Goal: Task Accomplishment & Management: Use online tool/utility

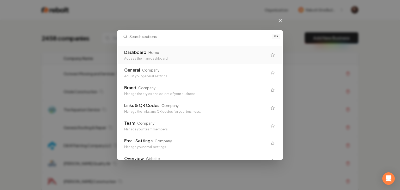
click at [192, 57] on div "Access the main dashboard" at bounding box center [195, 59] width 143 height 4
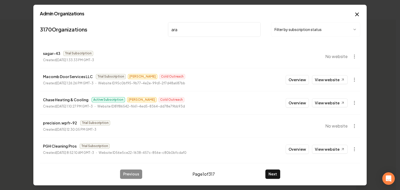
type input "aray"
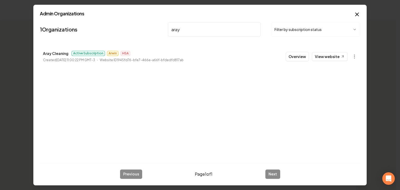
click at [297, 60] on button "Overview" at bounding box center [297, 56] width 23 height 9
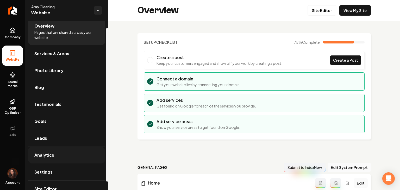
scroll to position [17, 0]
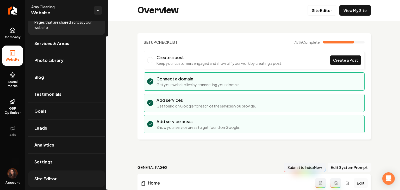
click at [54, 181] on link "Site Editor" at bounding box center [66, 179] width 77 height 17
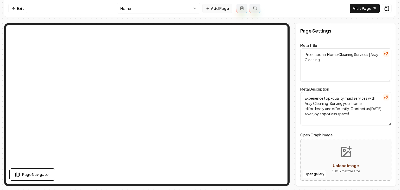
click at [209, 10] on icon at bounding box center [208, 8] width 4 height 4
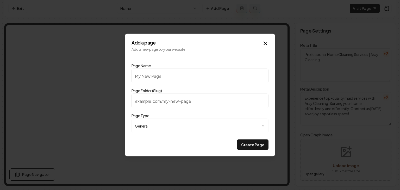
type input "C"
type input "c"
type input "Ch"
type input "ch"
type input "Che"
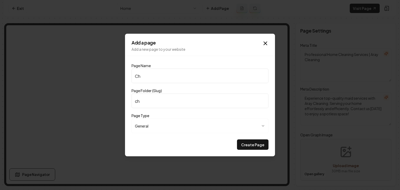
type input "che"
type input "Chec"
type input "chec"
type input "Check"
type input "check"
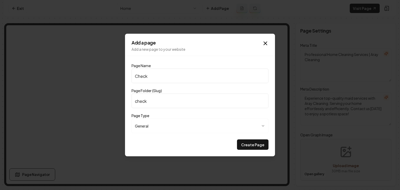
type input "Checkl"
type input "checkl"
type input "Checkli"
type input "checkli"
type input "Checklis"
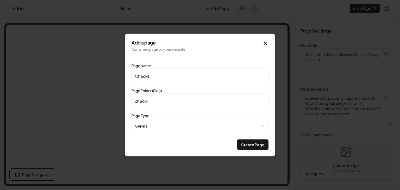
type input "checklis"
type input "Checklist"
type input "checklist"
click at [135, 77] on input "Checklist" at bounding box center [199, 76] width 137 height 15
type input "CChecklist"
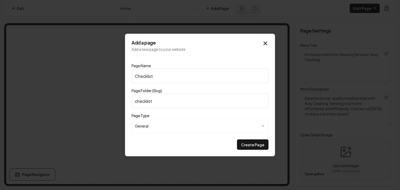
type input "cchecklist"
type input "ClChecklist"
type input "clchecklist"
type input "CleChecklist"
type input "clechecklist"
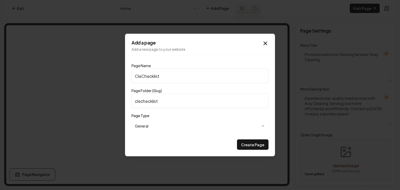
type input "CleaChecklist"
type input "cleachecklist"
type input "CleanChecklist"
type input "cleanchecklist"
type input "CleaniChecklist"
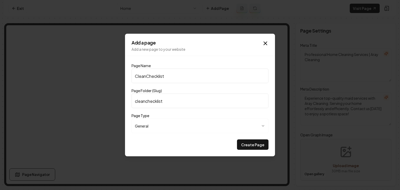
type input "cleanichecklist"
type input "CleaninChecklist"
type input "cleaninchecklist"
type input "CleaningChecklist"
type input "cleaningchecklist"
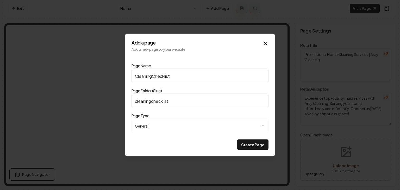
type input "Cleaning Checklist"
type input "cleaning-checklist"
type input "Cleaning Checklist"
click at [243, 140] on button "Create Page" at bounding box center [253, 145] width 32 height 10
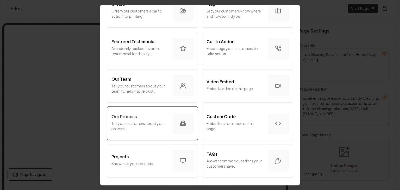
scroll to position [130, 0]
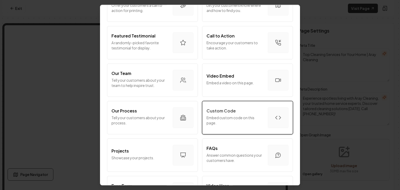
click at [215, 121] on p "Embed custom code on this page." at bounding box center [234, 120] width 57 height 10
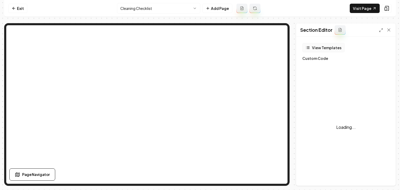
click at [323, 47] on button "View Templates" at bounding box center [323, 47] width 42 height 9
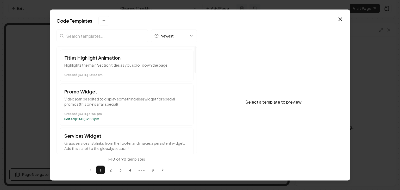
click at [125, 39] on input "search" at bounding box center [102, 36] width 91 height 12
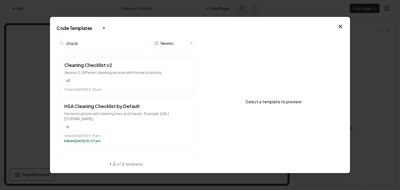
type input "check"
click at [128, 78] on div "v2" at bounding box center [126, 80] width 125 height 5
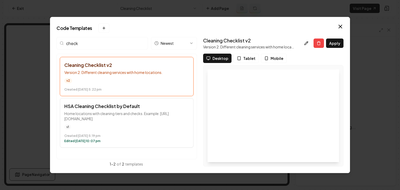
click at [137, 133] on div "Created December 12 at 5:19 pm Edited May 26 at 10:07 pm" at bounding box center [126, 137] width 125 height 11
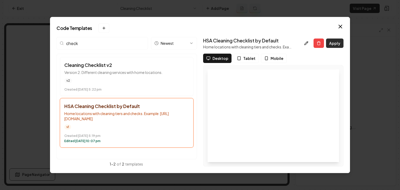
click at [330, 47] on button "Apply" at bounding box center [334, 43] width 17 height 9
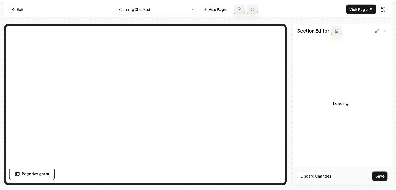
scroll to position [26, 0]
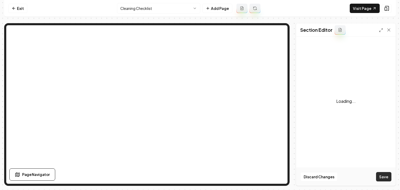
click at [379, 175] on button "Save" at bounding box center [383, 176] width 15 height 9
click at [390, 33] on div "Section Editor" at bounding box center [345, 29] width 99 height 13
click at [388, 30] on icon at bounding box center [388, 30] width 3 height 3
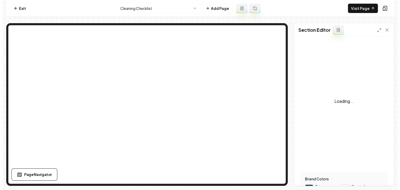
scroll to position [0, 0]
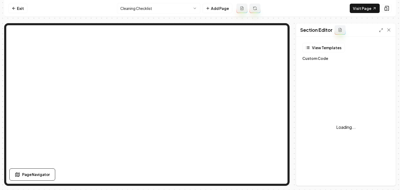
click at [327, 55] on div "View Templates Custom Code Loading..." at bounding box center [345, 117] width 87 height 149
click at [328, 50] on button "View Templates" at bounding box center [323, 47] width 42 height 9
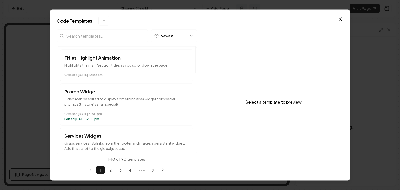
click at [85, 40] on input "search" at bounding box center [102, 36] width 91 height 12
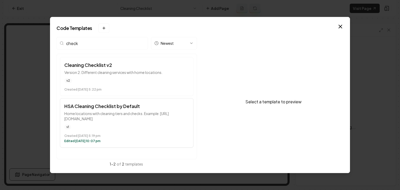
type input "check"
click at [101, 123] on button "HSA Cleaning Checklist by Default Home locations with cleaning tiers and checks…" at bounding box center [127, 122] width 134 height 49
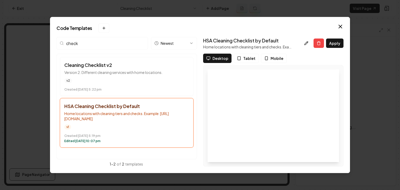
click at [312, 43] on div "Apply" at bounding box center [322, 43] width 42 height 9
click at [308, 44] on icon at bounding box center [306, 43] width 4 height 4
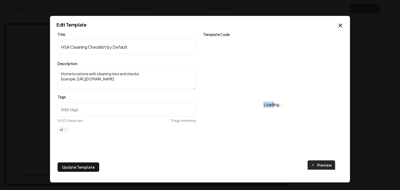
drag, startPoint x: 272, startPoint y: 108, endPoint x: 262, endPoint y: 105, distance: 10.3
click at [261, 107] on div "Loading..." at bounding box center [273, 105] width 140 height 130
click at [265, 102] on div "Loading..." at bounding box center [273, 105] width 140 height 130
click at [255, 105] on div "Loading..." at bounding box center [273, 105] width 140 height 130
click at [255, 106] on div "Loading..." at bounding box center [273, 105] width 140 height 130
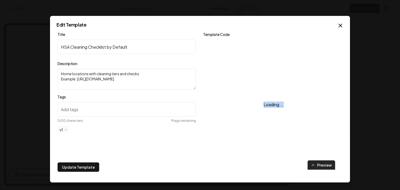
click at [255, 106] on div "Loading..." at bounding box center [273, 105] width 140 height 130
click at [258, 106] on div "Loading..." at bounding box center [273, 105] width 140 height 130
click at [258, 102] on div "Loading..." at bounding box center [273, 105] width 140 height 130
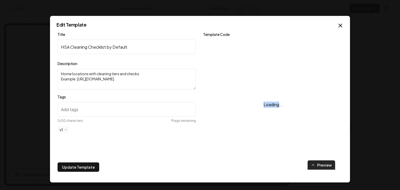
click at [258, 102] on div "Loading..." at bounding box center [273, 105] width 140 height 130
click at [260, 104] on div "Loading..." at bounding box center [273, 105] width 140 height 130
click at [262, 105] on div "Loading..." at bounding box center [273, 105] width 140 height 130
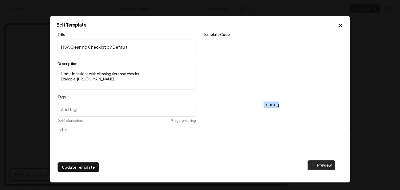
click at [262, 105] on div "Loading..." at bounding box center [273, 105] width 140 height 130
click at [263, 105] on div "Loading..." at bounding box center [273, 105] width 140 height 130
click at [341, 27] on icon "button" at bounding box center [340, 25] width 6 height 6
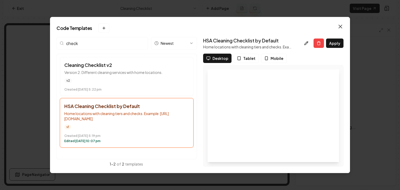
click at [339, 28] on icon "button" at bounding box center [340, 26] width 6 height 6
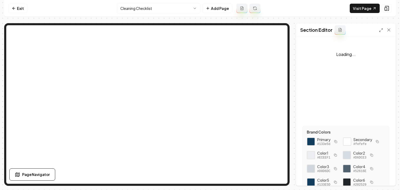
scroll to position [78, 0]
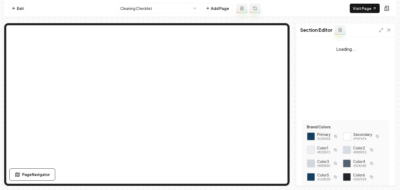
drag, startPoint x: 335, startPoint y: 136, endPoint x: 328, endPoint y: 130, distance: 9.0
click at [335, 136] on rect "button" at bounding box center [336, 137] width 2 height 2
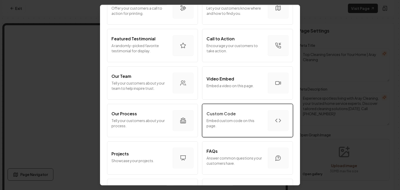
scroll to position [130, 0]
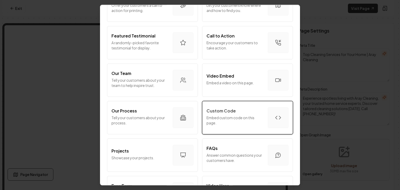
click at [222, 114] on p "Custom Code" at bounding box center [220, 111] width 29 height 6
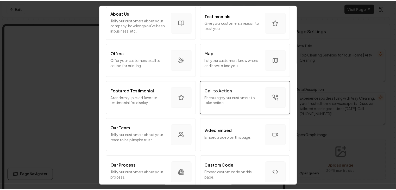
scroll to position [78, 0]
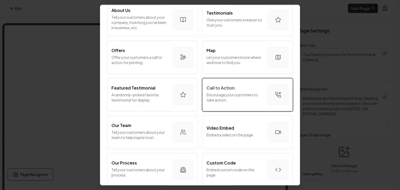
click at [226, 102] on p "Encourage your customers to take action." at bounding box center [234, 97] width 57 height 10
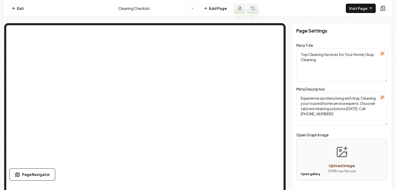
click at [134, 8] on html "Computer Required This feature is only available on a computer. Please switch t…" at bounding box center [198, 95] width 396 height 190
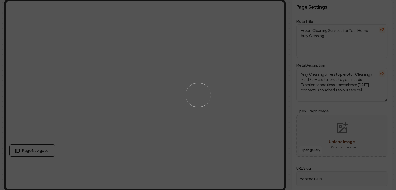
scroll to position [25, 0]
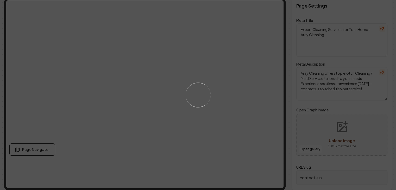
drag, startPoint x: 285, startPoint y: 29, endPoint x: 278, endPoint y: 45, distance: 16.8
click at [281, 76] on div "Loading..." at bounding box center [198, 95] width 396 height 190
drag, startPoint x: 284, startPoint y: 19, endPoint x: 286, endPoint y: 60, distance: 40.4
click at [286, 60] on div "Loading..." at bounding box center [198, 95] width 396 height 190
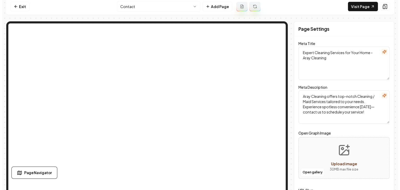
scroll to position [0, 0]
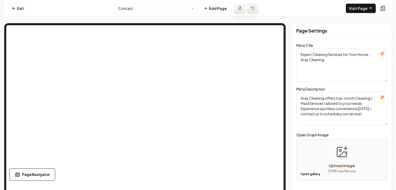
click at [167, 10] on html "Computer Required This feature is only available on a computer. Please switch t…" at bounding box center [198, 95] width 396 height 190
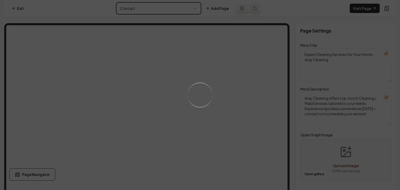
type textarea "Top Cleaning Services for Your Home | Aray Cleaning"
type textarea "Experience spotless living with Aray Cleaning, your trusted home service expert…"
type input "cleaning-checklist"
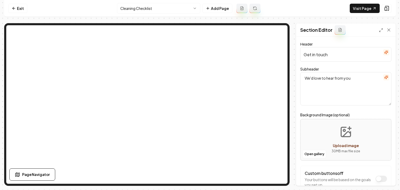
click at [385, 53] on icon "button" at bounding box center [385, 53] width 0 height 0
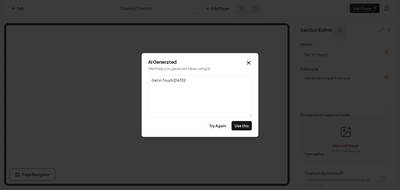
click at [238, 123] on button "Use this" at bounding box center [241, 125] width 20 height 9
type input "Get in Touch Today!"
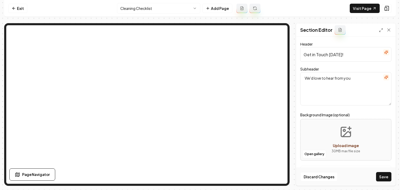
click at [385, 77] on button "button" at bounding box center [386, 77] width 6 height 6
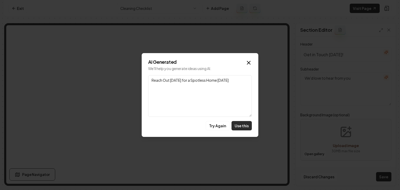
click at [249, 125] on button "Use this" at bounding box center [241, 125] width 20 height 9
type textarea "Reach Out Today for a Spotless Home Tomorrow"
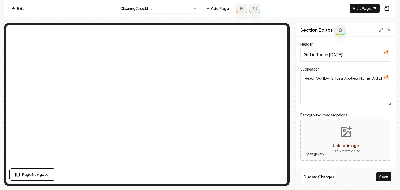
click at [319, 154] on button "Open gallery" at bounding box center [314, 154] width 23 height 8
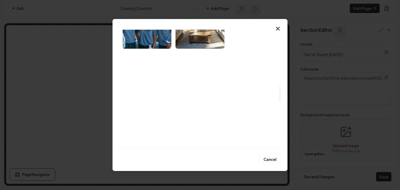
scroll to position [417, 0]
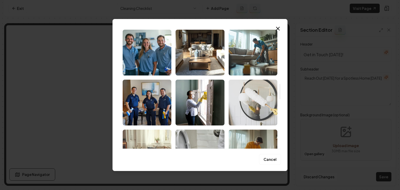
click at [258, 93] on img "Select image image_6818f72e432c4764163787ee.jpeg" at bounding box center [253, 103] width 49 height 46
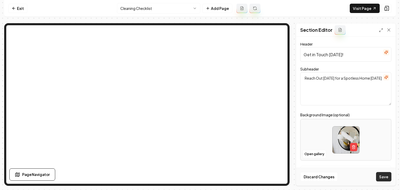
click at [390, 177] on button "Save" at bounding box center [383, 176] width 15 height 9
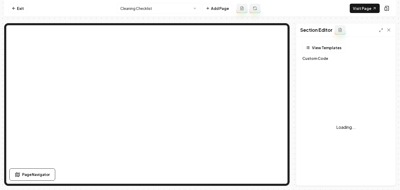
click at [332, 89] on div "Loading..." at bounding box center [345, 127] width 87 height 130
click at [338, 117] on div "Loading..." at bounding box center [345, 127] width 87 height 130
click at [338, 119] on div "Loading..." at bounding box center [345, 127] width 87 height 130
click at [344, 120] on div "Loading..." at bounding box center [345, 127] width 87 height 130
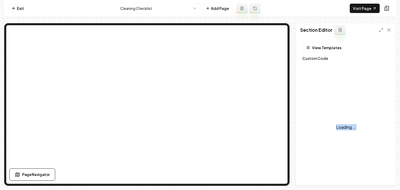
click at [344, 120] on div "Loading..." at bounding box center [345, 127] width 87 height 130
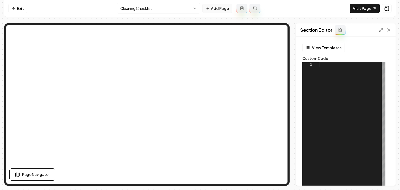
click at [209, 9] on icon at bounding box center [208, 8] width 4 height 4
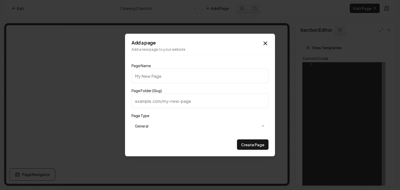
type input "F"
type input "f"
type input "FA"
type input "fa"
type input "FAQ"
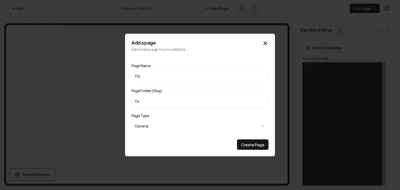
type input "faq"
type input "FAQC"
type input "faqc"
type input "FAQ"
type input "faq"
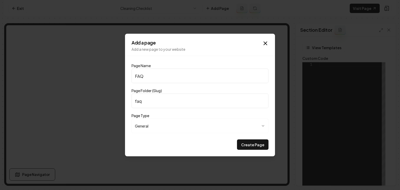
type input "FAQs"
type input "faqs"
type input "FAQs"
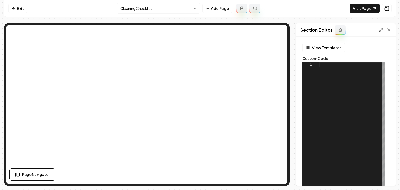
click at [312, 83] on div "1" at bounding box center [310, 127] width 17 height 130
click at [322, 74] on div at bounding box center [352, 127] width 66 height 130
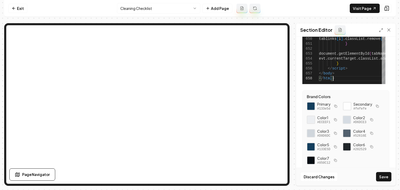
scroll to position [111, 0]
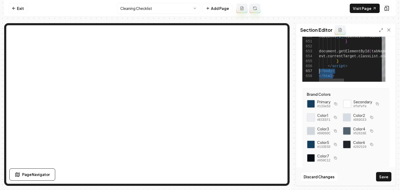
drag, startPoint x: 330, startPoint y: 73, endPoint x: 332, endPoint y: 75, distance: 2.8
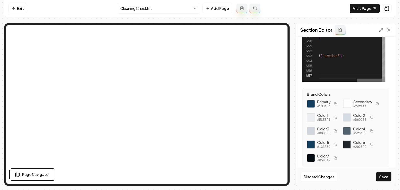
click at [378, 79] on div at bounding box center [350, 80] width 63 height 3
click at [359, 81] on div at bounding box center [356, 80] width 25 height 3
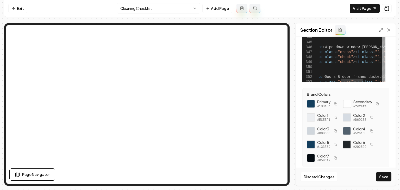
click at [383, 19] on div at bounding box center [384, 18] width 4 height 5
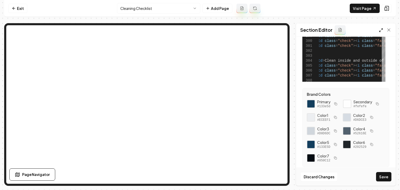
click at [380, 28] on icon at bounding box center [381, 30] width 4 height 4
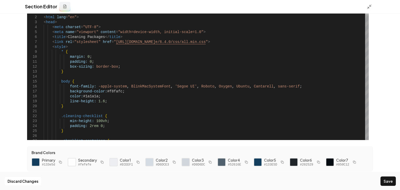
click at [369, 10] on div at bounding box center [367, 12] width 4 height 5
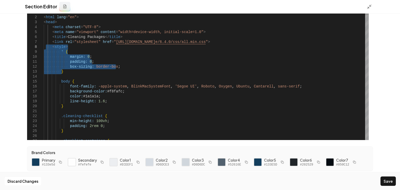
drag, startPoint x: 64, startPoint y: 73, endPoint x: 45, endPoint y: 46, distance: 32.6
drag, startPoint x: 60, startPoint y: 60, endPoint x: 55, endPoint y: 50, distance: 10.9
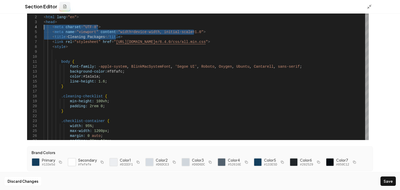
drag, startPoint x: 119, startPoint y: 38, endPoint x: 39, endPoint y: 28, distance: 80.5
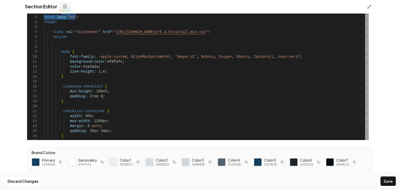
drag, startPoint x: 81, startPoint y: 17, endPoint x: 42, endPoint y: 13, distance: 39.8
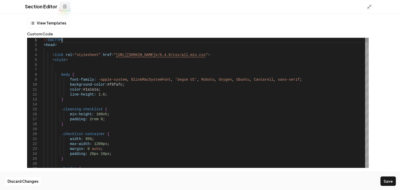
scroll to position [0, 0]
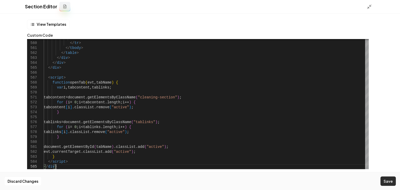
click at [391, 179] on button "Save" at bounding box center [387, 181] width 15 height 9
type textarea "**********"
click at [368, 8] on line at bounding box center [368, 8] width 2 height 2
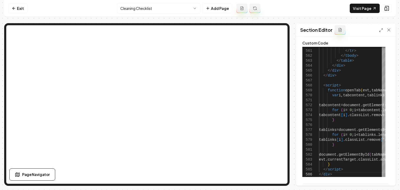
scroll to position [111, 0]
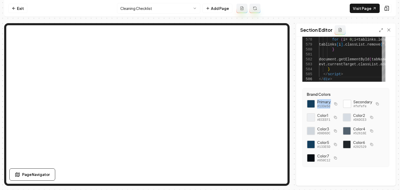
drag, startPoint x: 328, startPoint y: 105, endPoint x: 306, endPoint y: 99, distance: 23.4
click at [306, 99] on div "Brand Colors Primary #133e5d Secondary #fefefe Color 1 #ECEEF1 Color 2 #D6DCE3 …" at bounding box center [345, 127] width 87 height 79
copy div "Primary #133e5d"
click at [224, 9] on button "Add Page" at bounding box center [217, 8] width 30 height 9
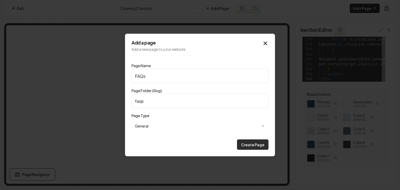
click at [247, 145] on button "Create Page" at bounding box center [253, 145] width 32 height 10
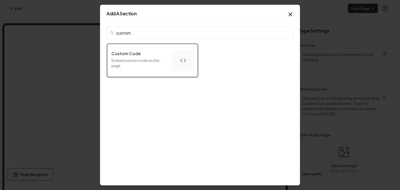
type input "custom"
click at [135, 58] on p "Embed custom code on this page." at bounding box center [139, 63] width 57 height 10
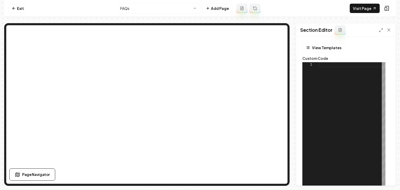
click at [343, 116] on div at bounding box center [352, 127] width 66 height 130
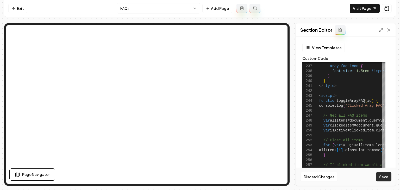
click at [387, 176] on button "Save" at bounding box center [383, 176] width 15 height 9
type textarea "**********"
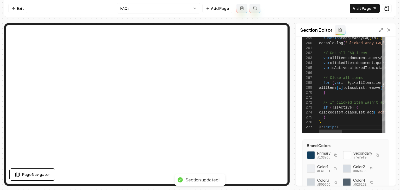
scroll to position [26, 0]
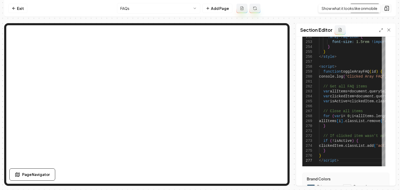
click at [386, 8] on icon at bounding box center [386, 8] width 5 height 5
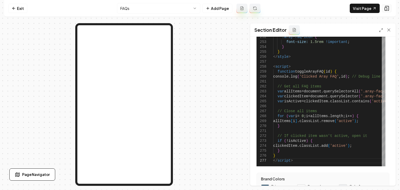
click at [386, 8] on icon at bounding box center [386, 8] width 5 height 5
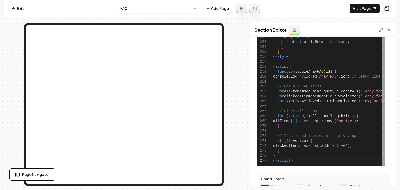
click at [386, 8] on icon at bounding box center [386, 8] width 5 height 5
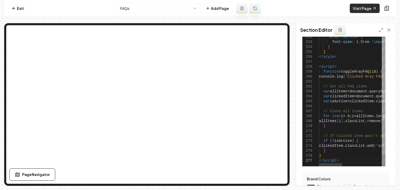
click at [365, 9] on link "Visit Page" at bounding box center [365, 8] width 30 height 9
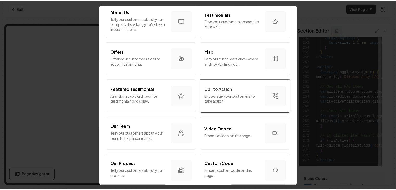
scroll to position [78, 0]
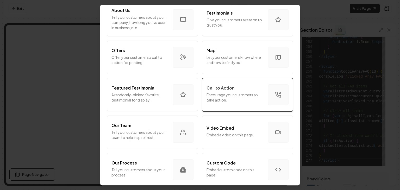
click at [222, 98] on p "Encourage your customers to take action." at bounding box center [234, 97] width 57 height 10
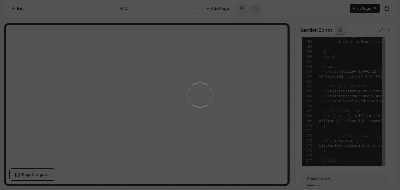
scroll to position [0, 0]
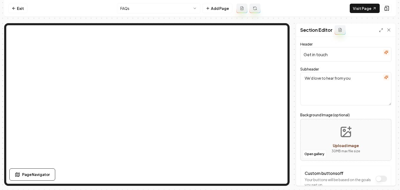
click at [379, 51] on input "Get in touch" at bounding box center [345, 54] width 91 height 15
click at [383, 50] on button "button" at bounding box center [386, 52] width 6 height 6
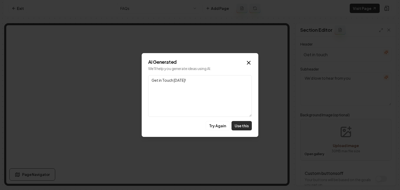
click at [244, 123] on button "Use this" at bounding box center [241, 125] width 20 height 9
type input "Get in Touch Today!"
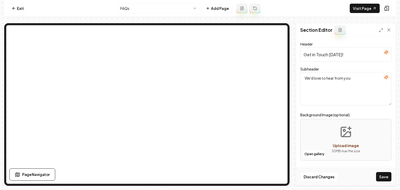
click at [384, 74] on button "button" at bounding box center [386, 77] width 6 height 6
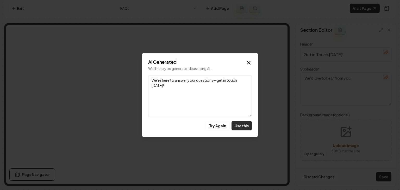
click at [247, 125] on button "Use this" at bounding box center [241, 125] width 20 height 9
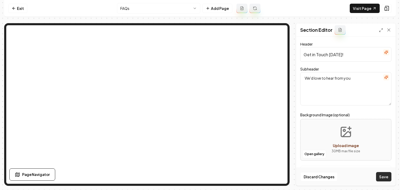
click at [385, 174] on button "Save" at bounding box center [383, 176] width 15 height 9
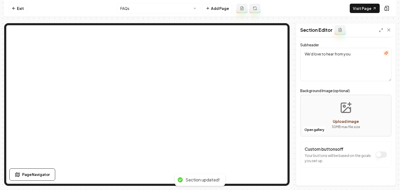
scroll to position [26, 0]
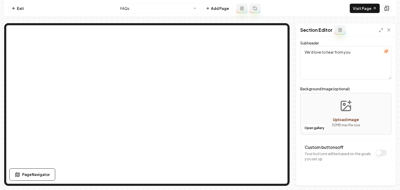
click at [385, 8] on icon at bounding box center [386, 8] width 5 height 5
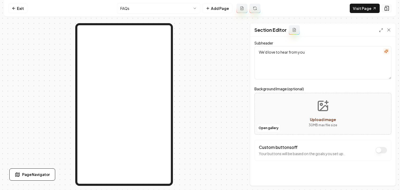
click at [385, 8] on icon at bounding box center [386, 8] width 5 height 5
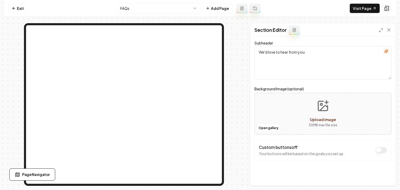
click at [385, 8] on icon at bounding box center [386, 8] width 5 height 5
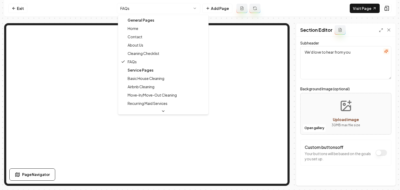
click at [138, 8] on html "Computer Required This feature is only available on a computer. Please switch t…" at bounding box center [200, 95] width 400 height 190
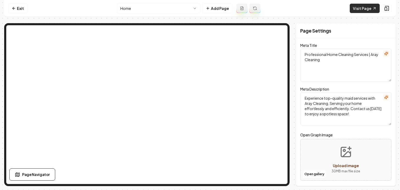
click at [366, 12] on link "Visit Page" at bounding box center [365, 8] width 30 height 9
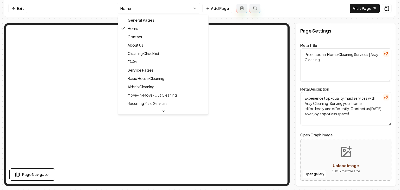
click at [171, 7] on html "Computer Required This feature is only available on a computer. Please switch t…" at bounding box center [200, 95] width 400 height 190
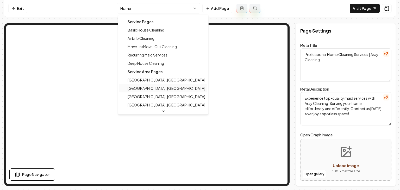
scroll to position [52, 0]
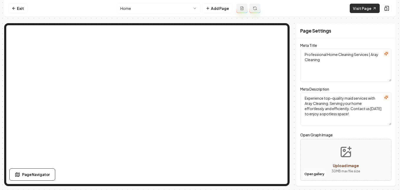
click at [358, 11] on link "Visit Page" at bounding box center [365, 8] width 30 height 9
